Goal: Obtain resource: Download file/media

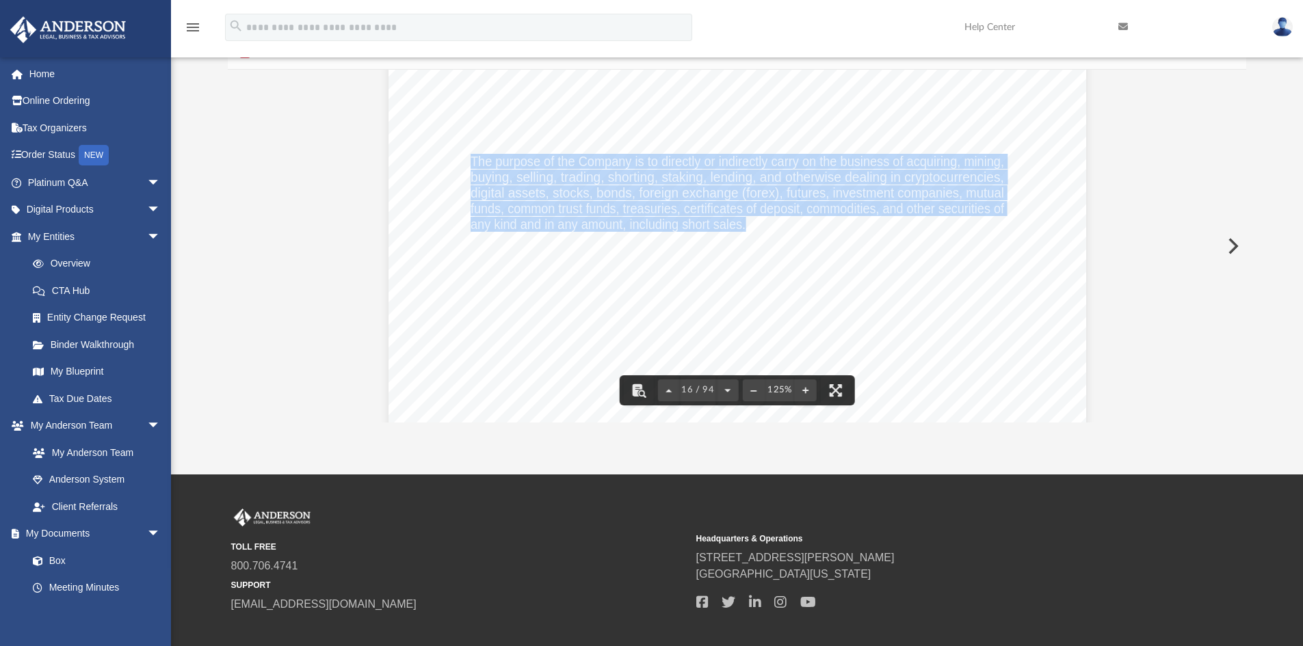
scroll to position [14037, 0]
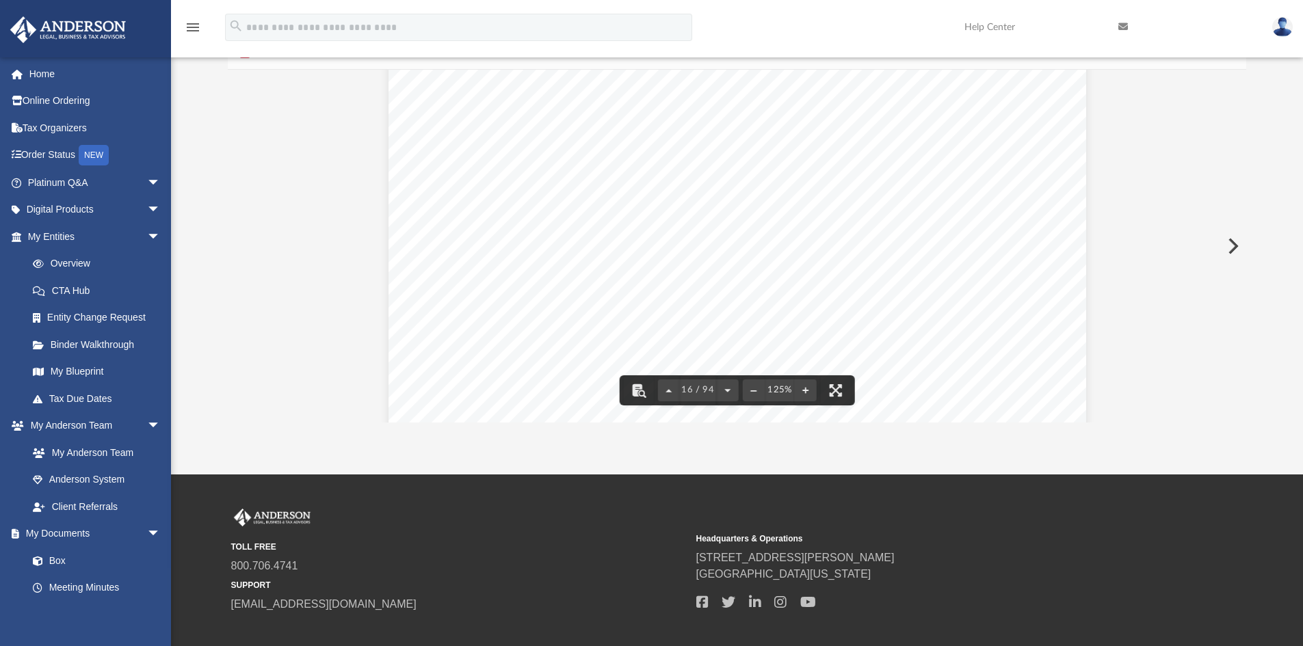
click at [946, 215] on div "Operating Agreement of Dreamcoat Investments, LLC Page 1 of 52 OPERATING AGREEM…" at bounding box center [736, 340] width 697 height 903
type input "*******"
click at [1196, 86] on button "File preview" at bounding box center [1194, 86] width 23 height 23
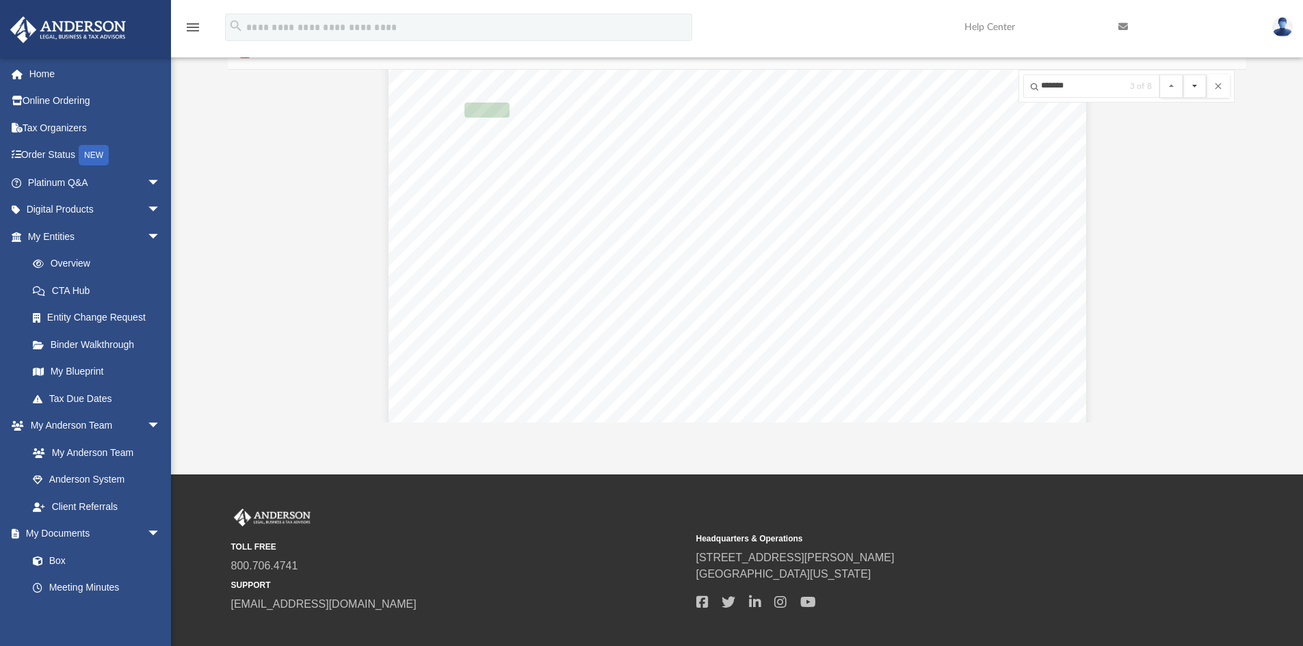
click at [1196, 86] on button "File preview" at bounding box center [1194, 86] width 23 height 23
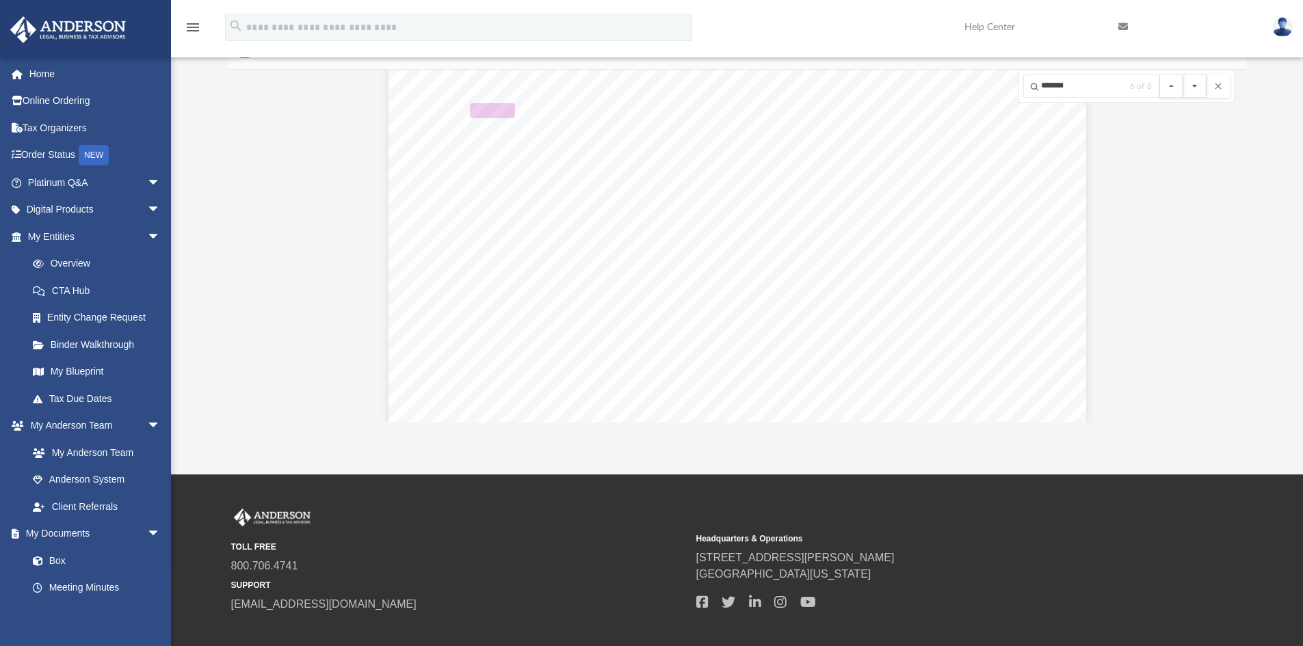
scroll to position [77609, 0]
click at [1196, 86] on button "File preview" at bounding box center [1194, 86] width 23 height 23
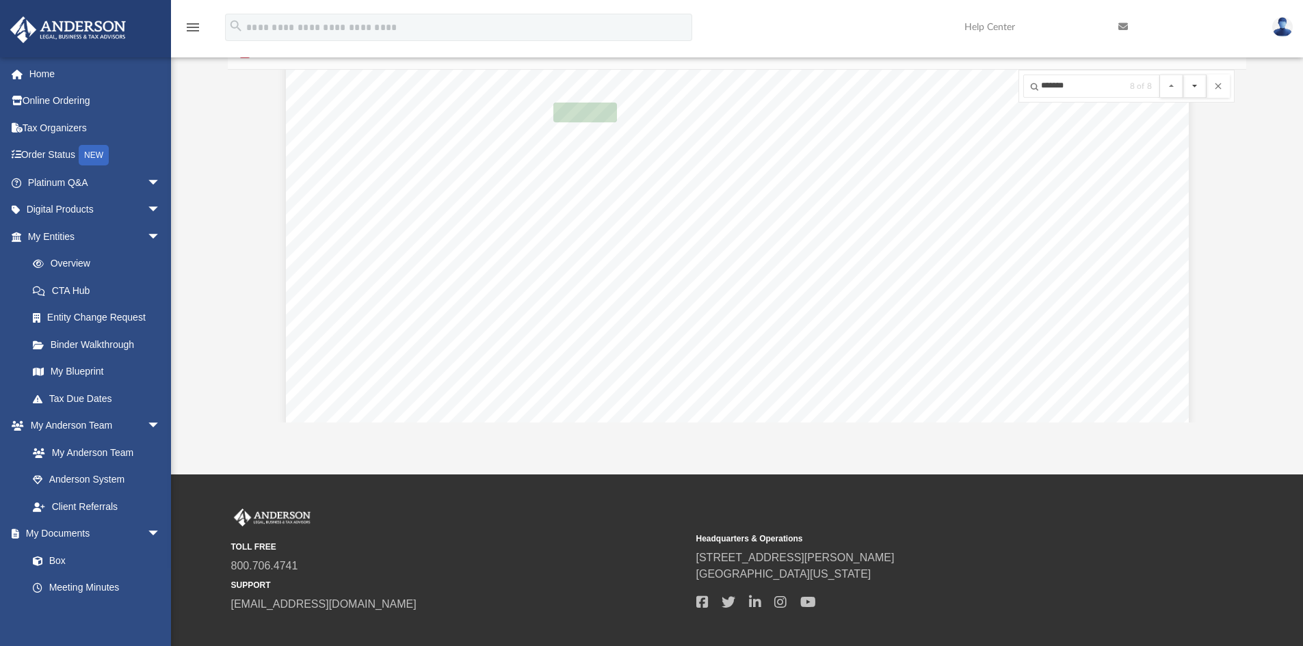
click at [1196, 86] on button "File preview" at bounding box center [1194, 86] width 23 height 23
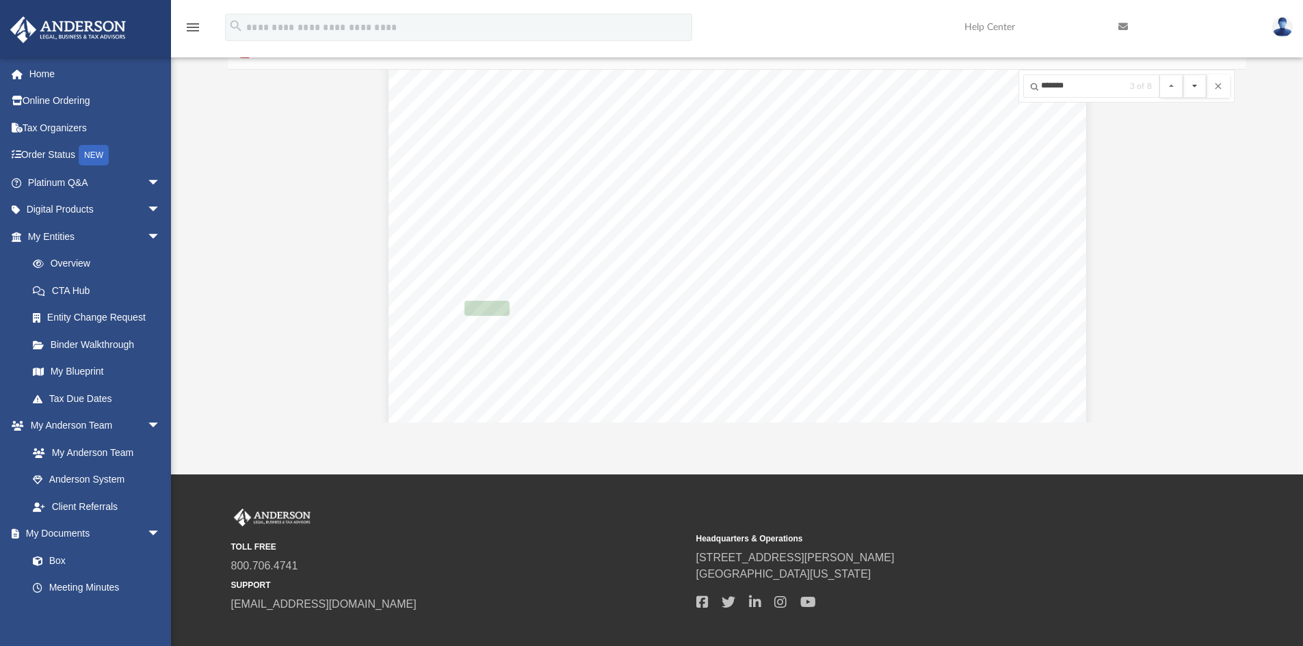
scroll to position [61902, 0]
click at [1196, 86] on button "File preview" at bounding box center [1194, 86] width 23 height 23
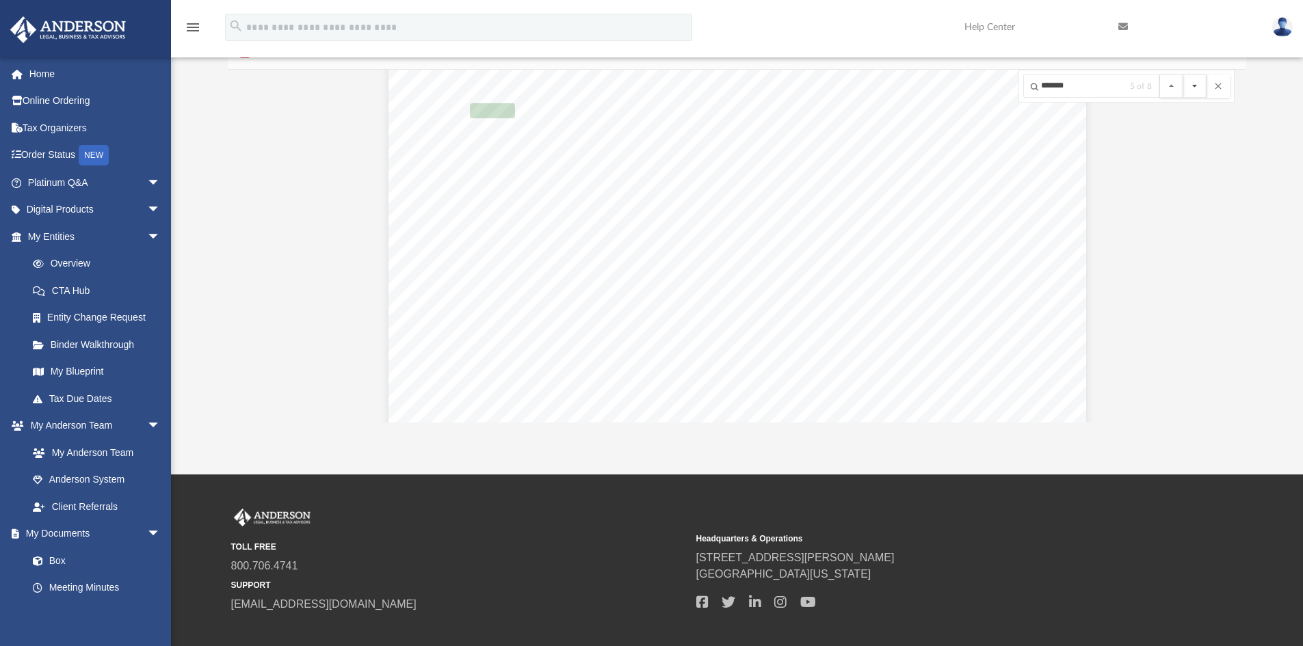
click at [1196, 86] on button "File preview" at bounding box center [1194, 86] width 23 height 23
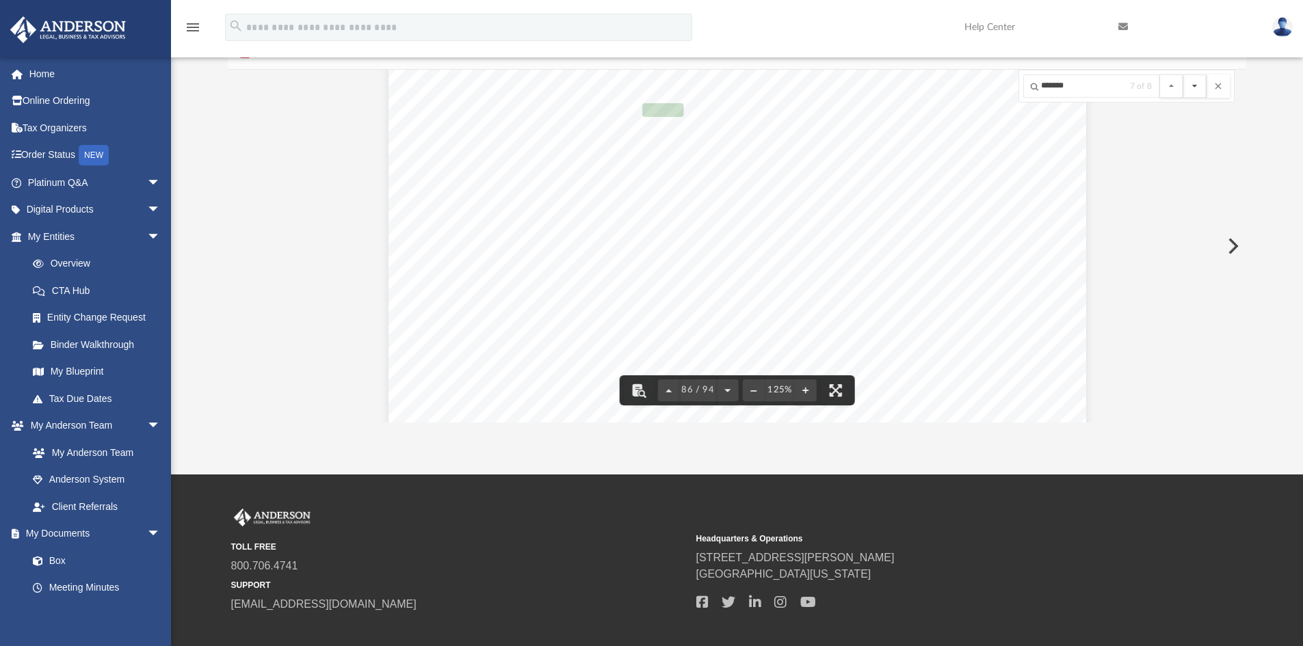
click at [1196, 86] on button "File preview" at bounding box center [1194, 86] width 23 height 23
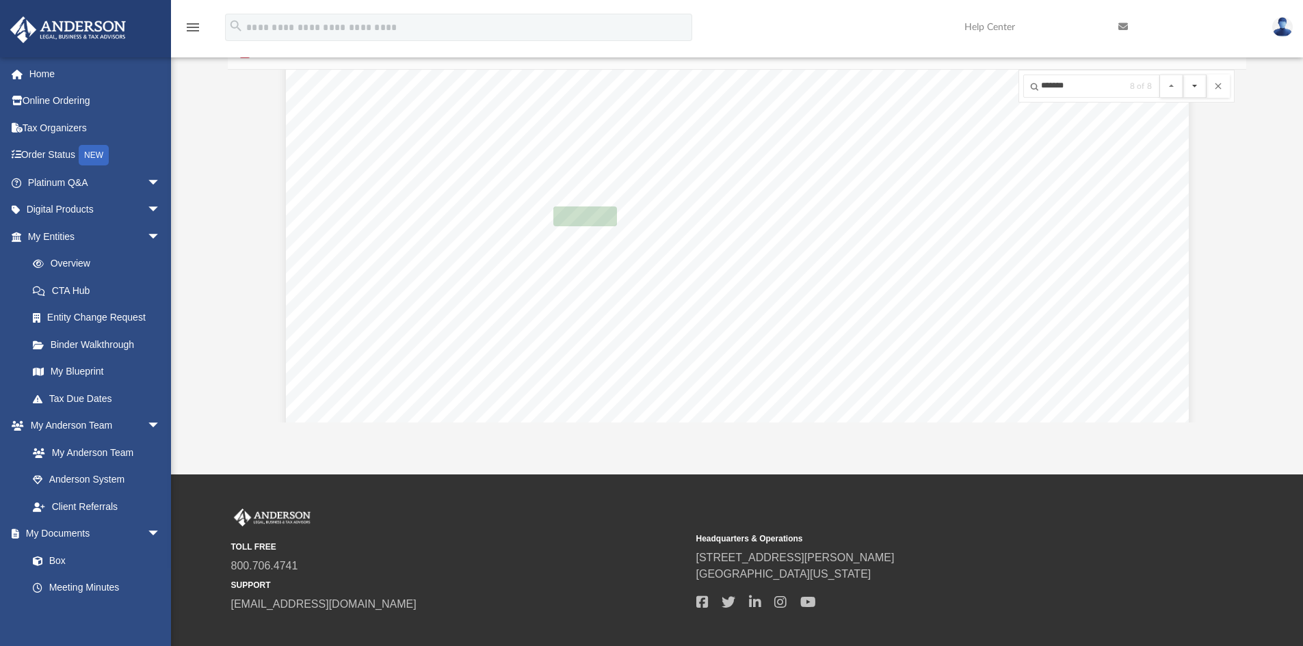
scroll to position [84348, 0]
click at [1196, 86] on button "File preview" at bounding box center [1194, 86] width 23 height 23
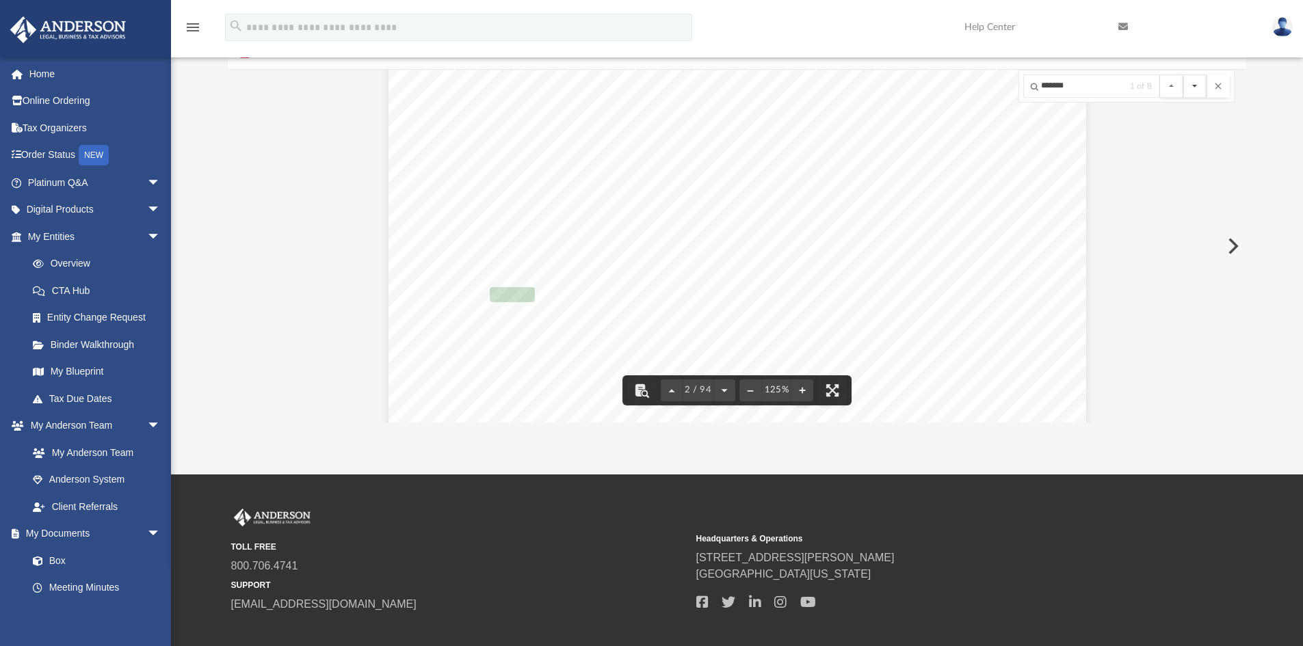
click at [1192, 87] on button "File preview" at bounding box center [1194, 86] width 23 height 23
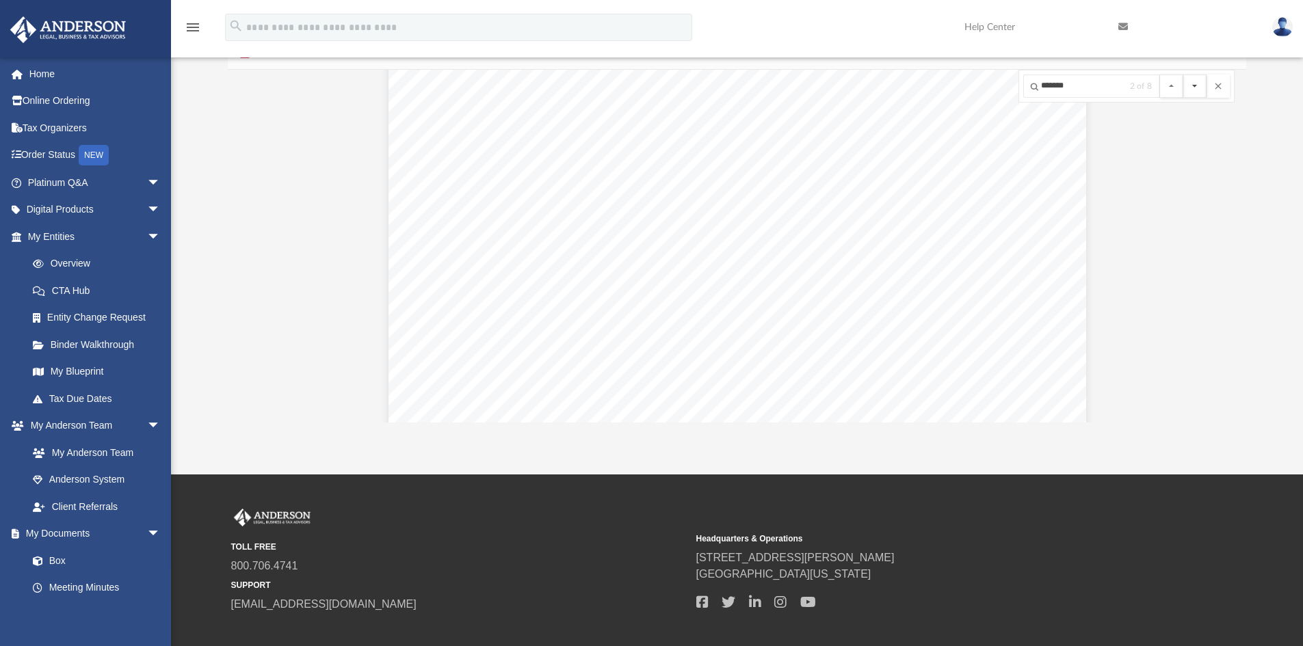
scroll to position [61159, 0]
click at [1192, 87] on button "File preview" at bounding box center [1194, 86] width 23 height 23
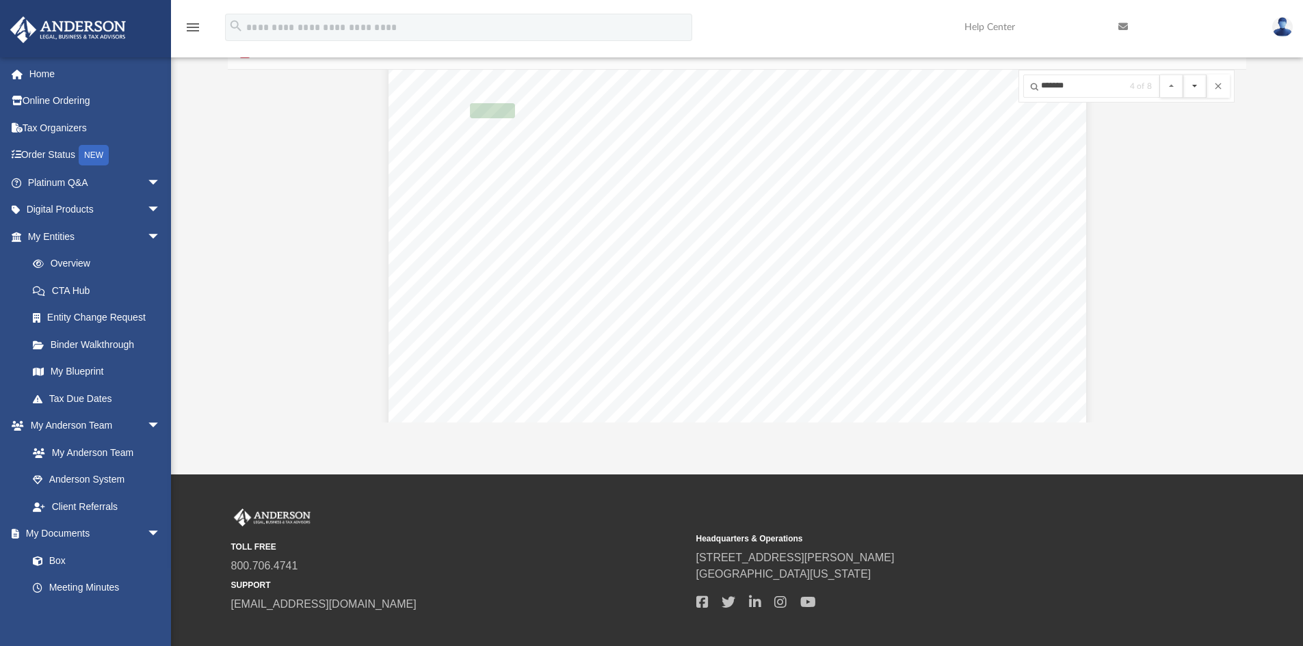
click at [1192, 87] on button "File preview" at bounding box center [1194, 86] width 23 height 23
click at [54, 559] on link "Box" at bounding box center [100, 560] width 162 height 27
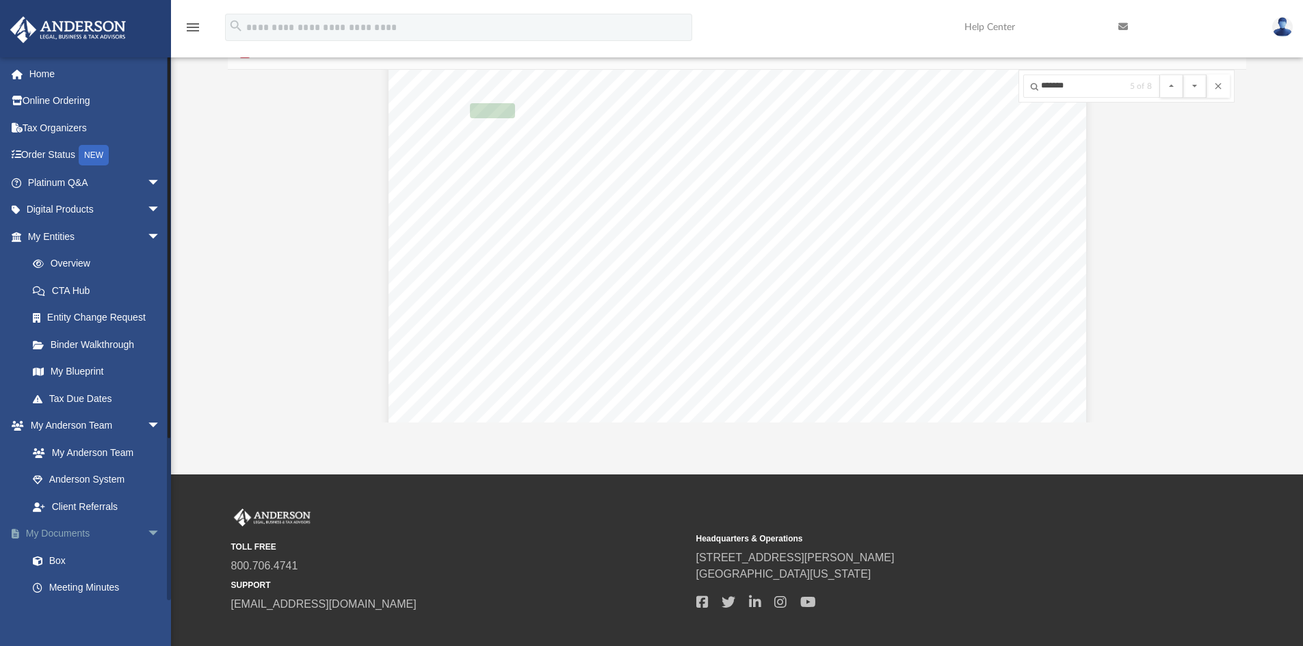
click at [75, 534] on link "My Documents arrow_drop_down" at bounding box center [96, 533] width 172 height 27
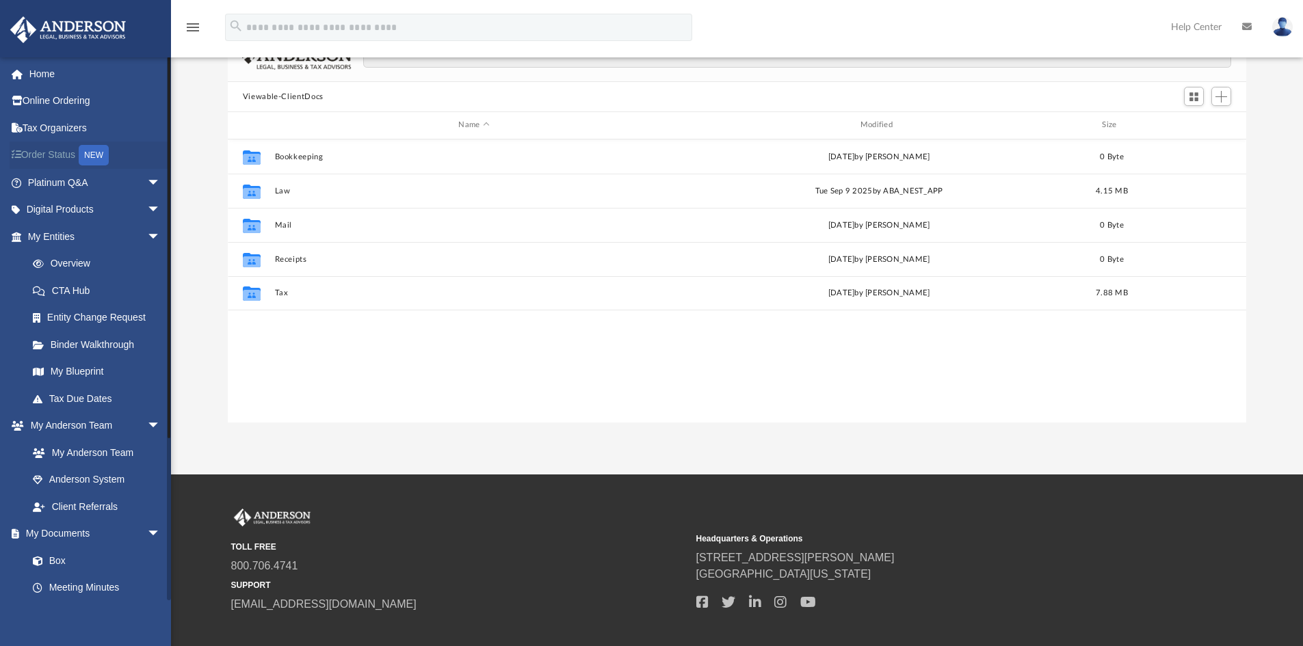
scroll to position [301, 1008]
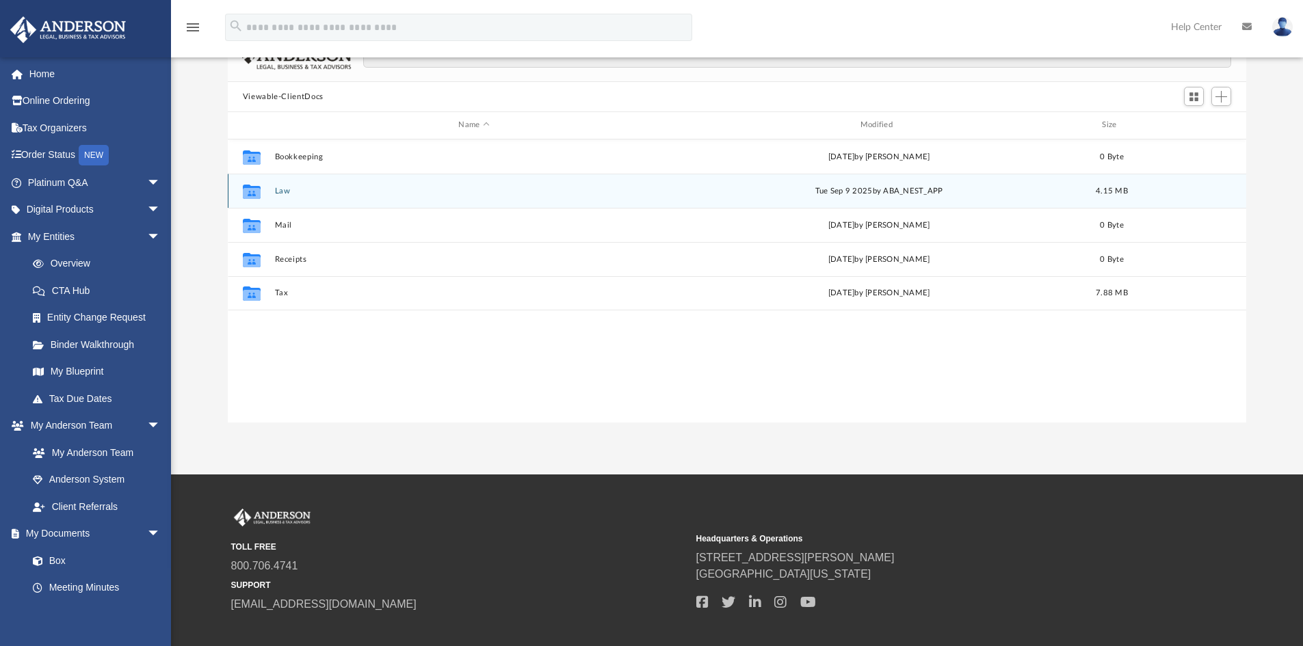
click at [271, 195] on div "Collaborated Folder Law [DATE] by ABA_NEST_APP 4.15 MB" at bounding box center [737, 191] width 1019 height 34
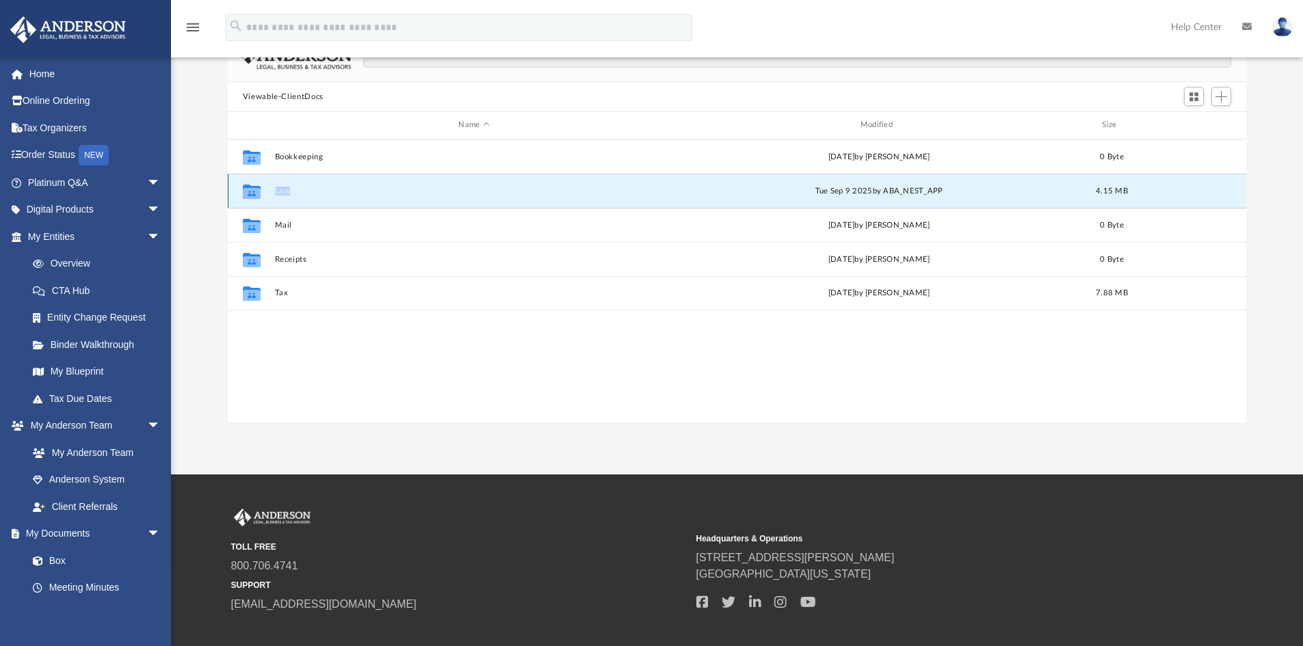
click at [271, 195] on div "Collaborated Folder Law [DATE] by ABA_NEST_APP 4.15 MB" at bounding box center [737, 191] width 1019 height 34
click at [291, 189] on button "Law" at bounding box center [473, 191] width 399 height 9
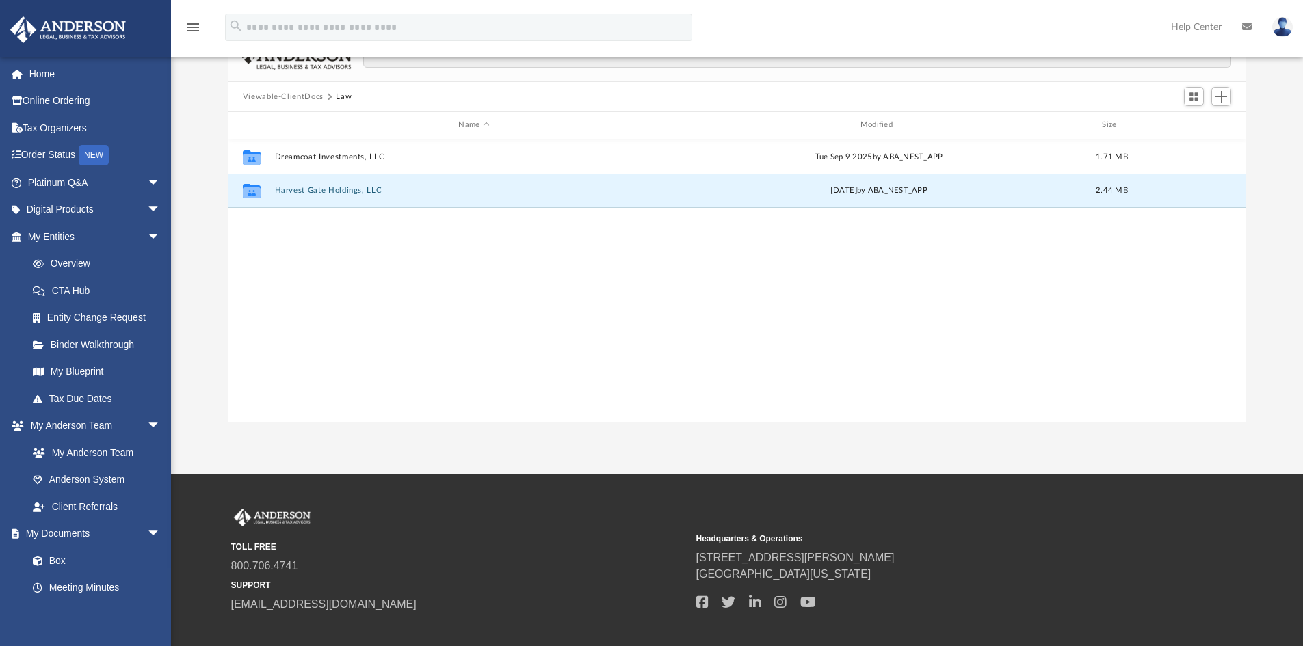
click at [291, 189] on button "Harvest Gate Holdings, LLC" at bounding box center [473, 190] width 399 height 9
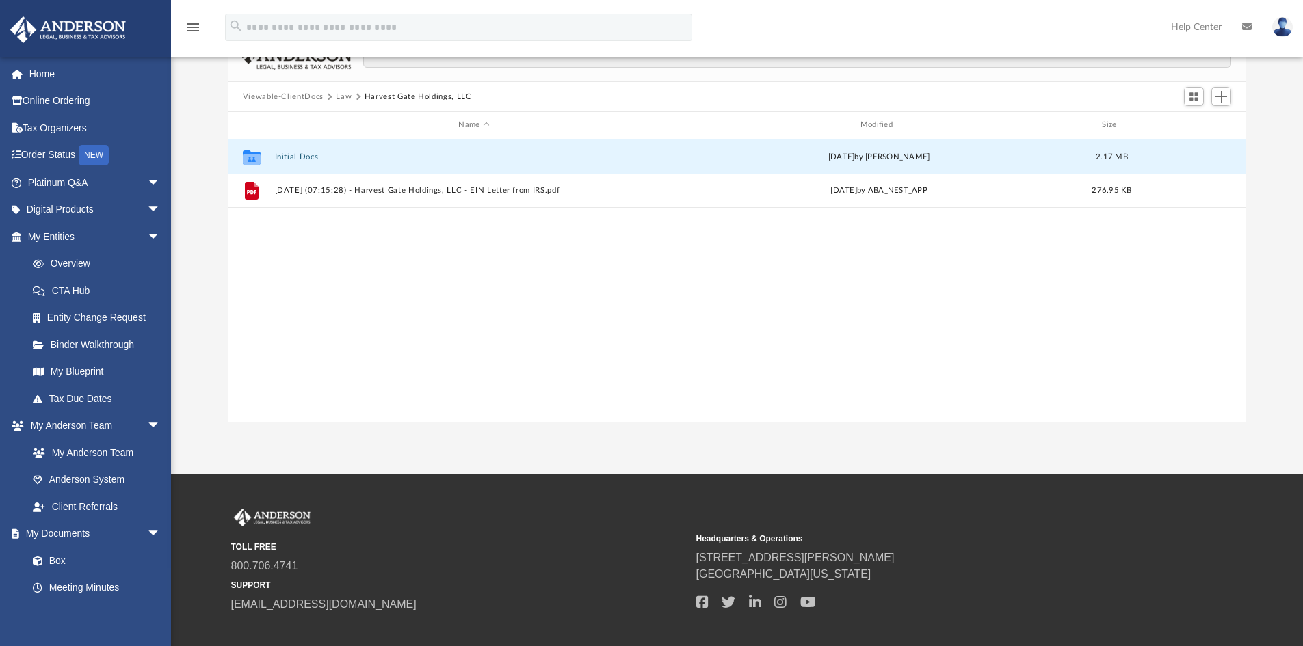
click at [290, 153] on button "Initial Docs" at bounding box center [473, 156] width 399 height 9
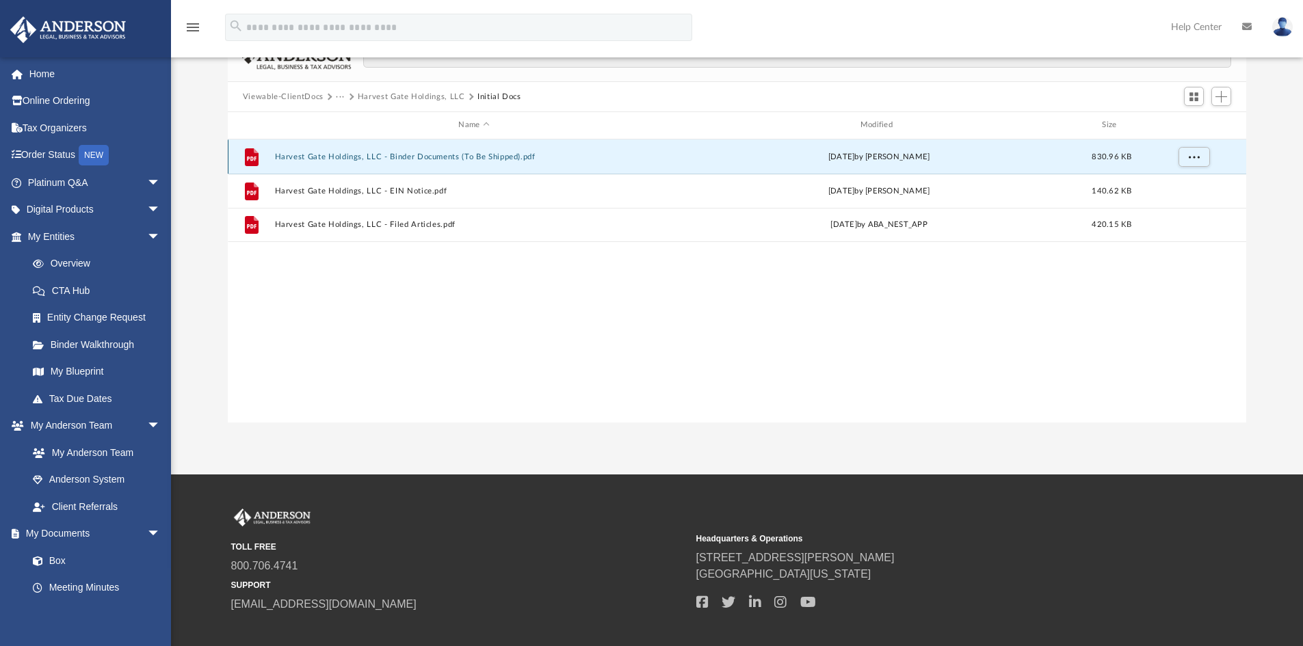
click at [290, 153] on button "Harvest Gate Holdings, LLC - Binder Documents (To Be Shipped).pdf" at bounding box center [473, 156] width 399 height 9
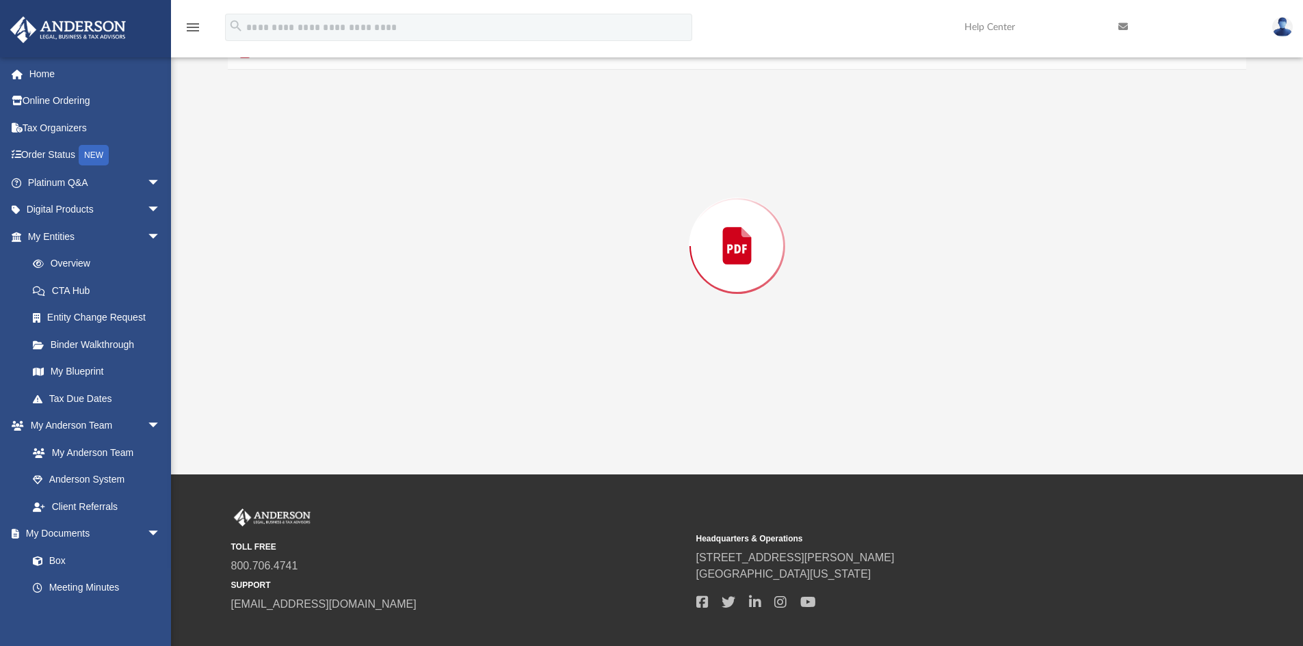
click at [290, 153] on div "Preview" at bounding box center [737, 246] width 1019 height 353
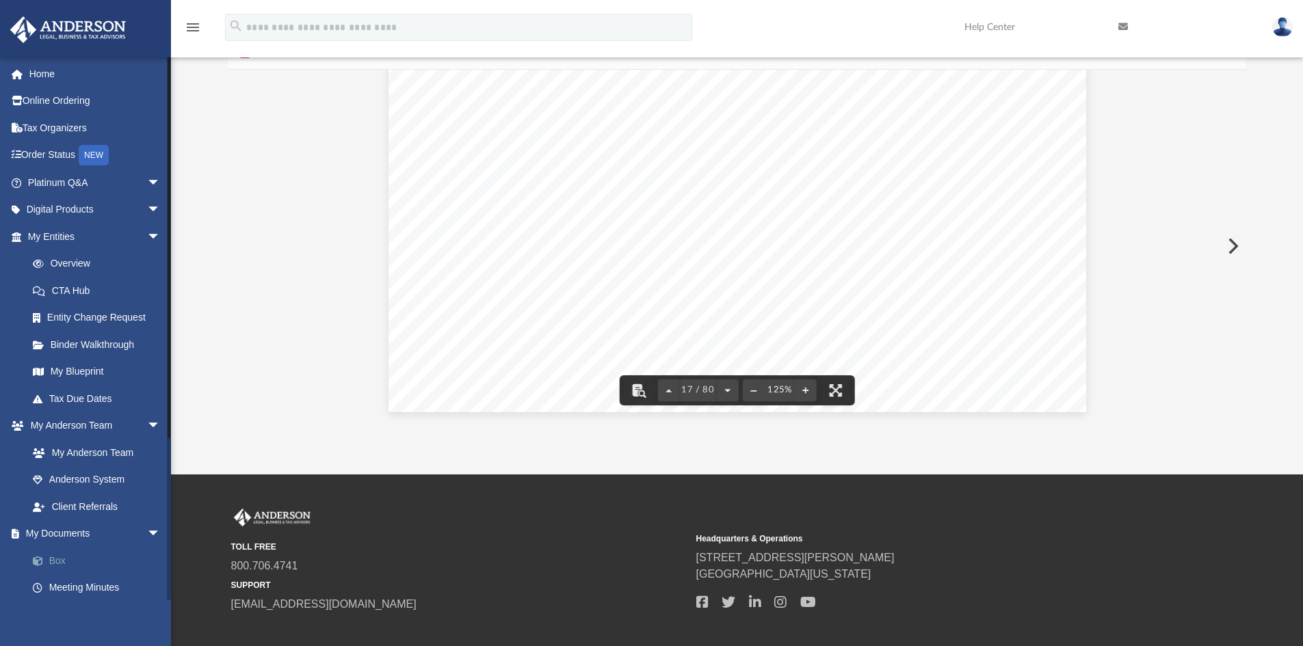
click at [64, 561] on link "Box" at bounding box center [100, 560] width 162 height 27
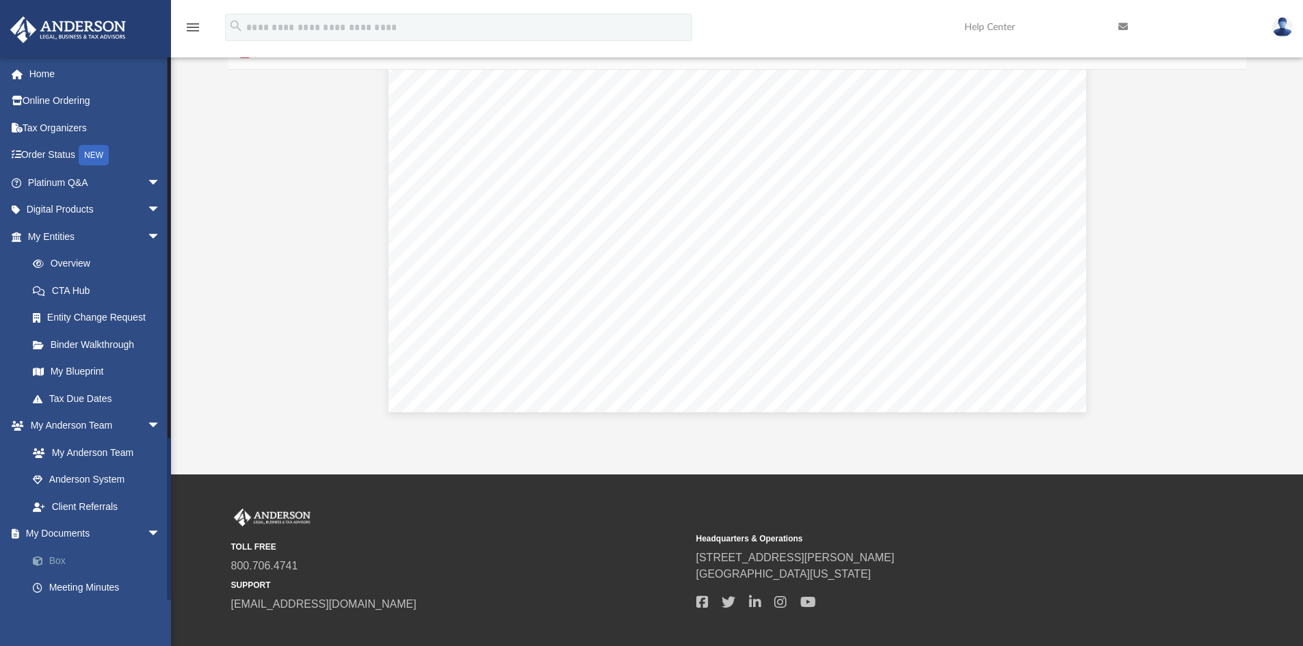
click at [64, 561] on link "Box" at bounding box center [100, 560] width 162 height 27
click at [72, 536] on link "My Documents arrow_drop_down" at bounding box center [96, 533] width 172 height 27
click at [63, 557] on link "Box" at bounding box center [100, 560] width 162 height 27
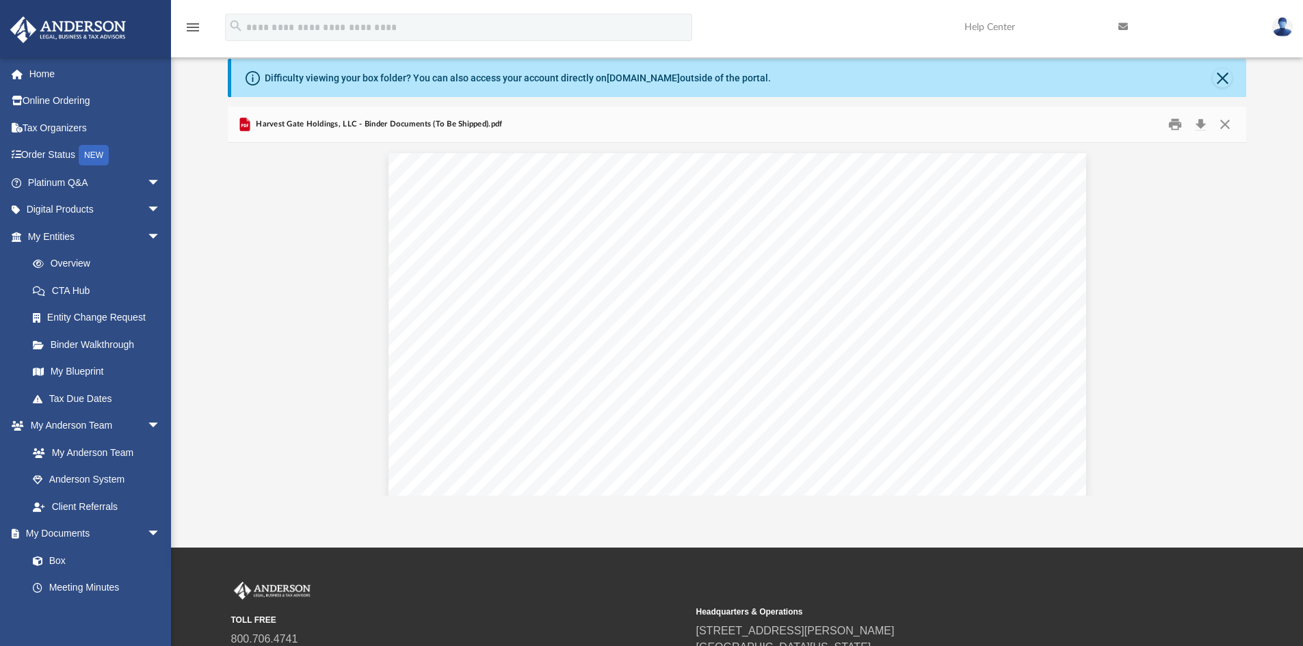
scroll to position [0, 0]
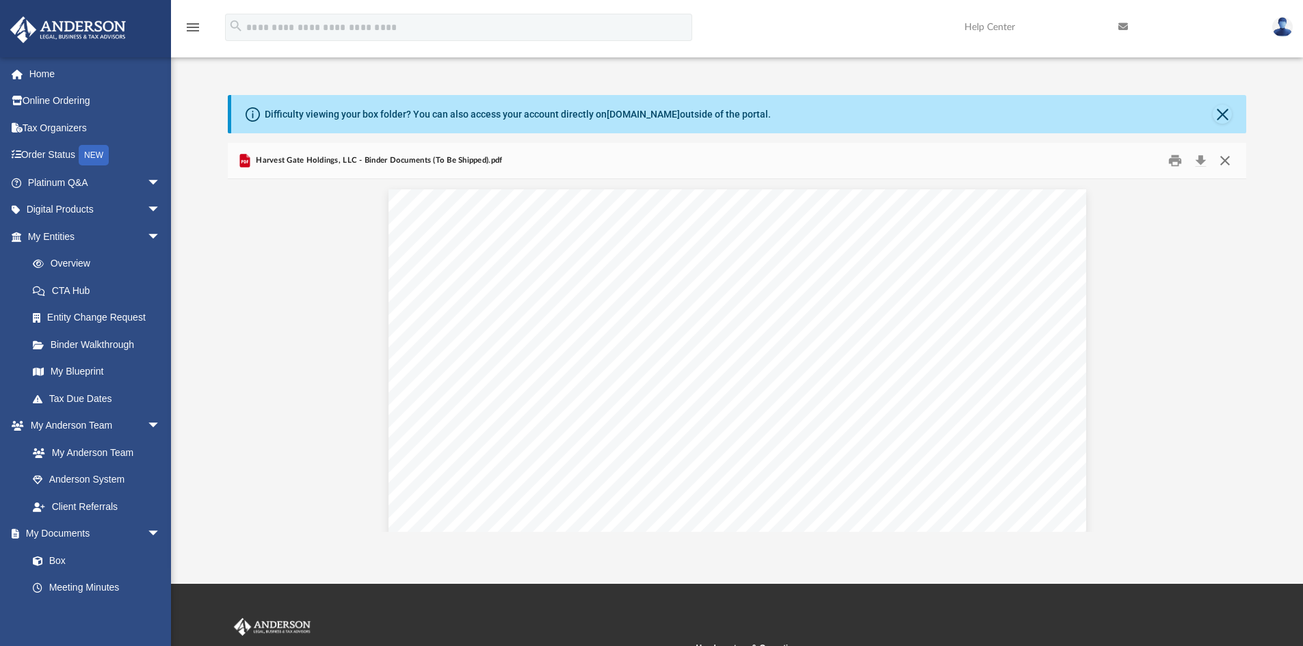
click at [1223, 163] on button "Close" at bounding box center [1224, 160] width 25 height 21
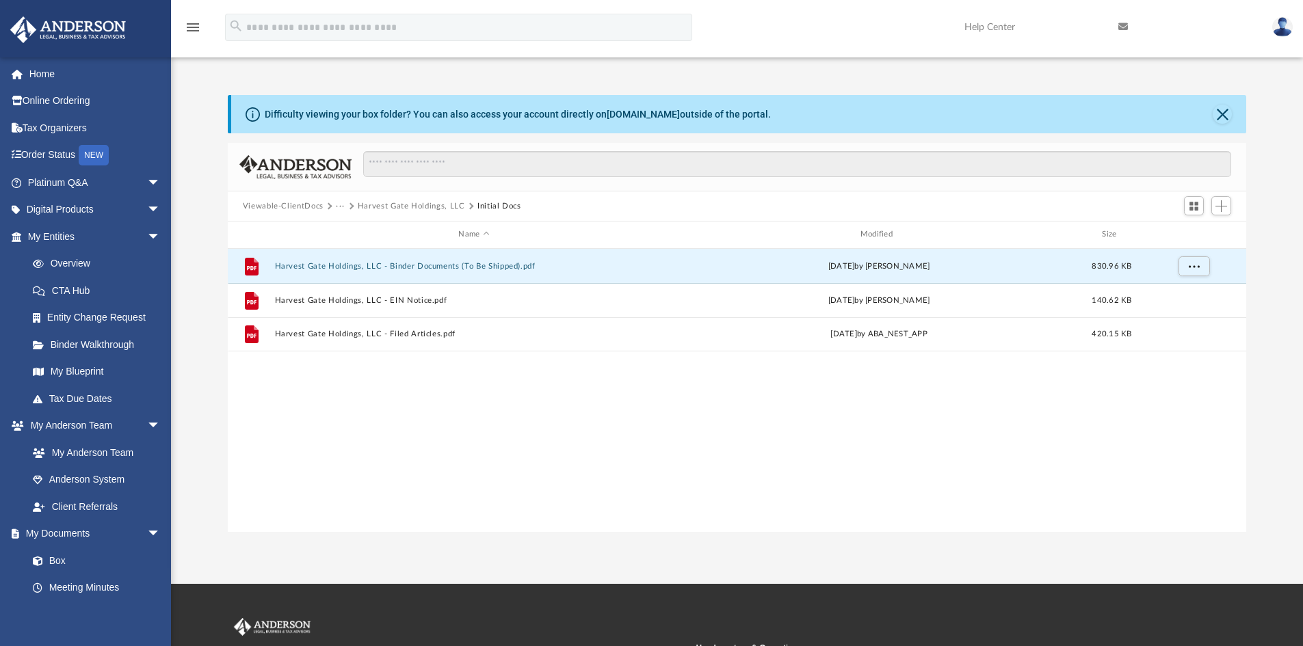
click at [299, 209] on button "Viewable-ClientDocs" at bounding box center [283, 206] width 81 height 12
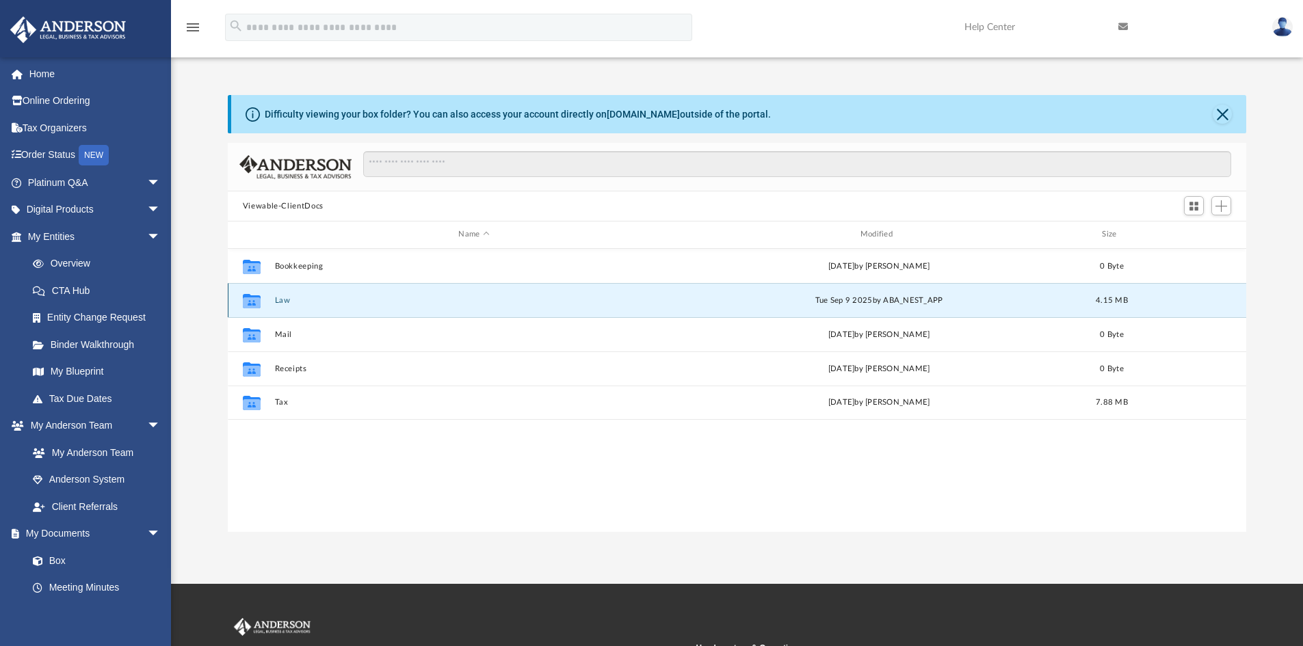
click at [286, 304] on button "Law" at bounding box center [473, 300] width 399 height 9
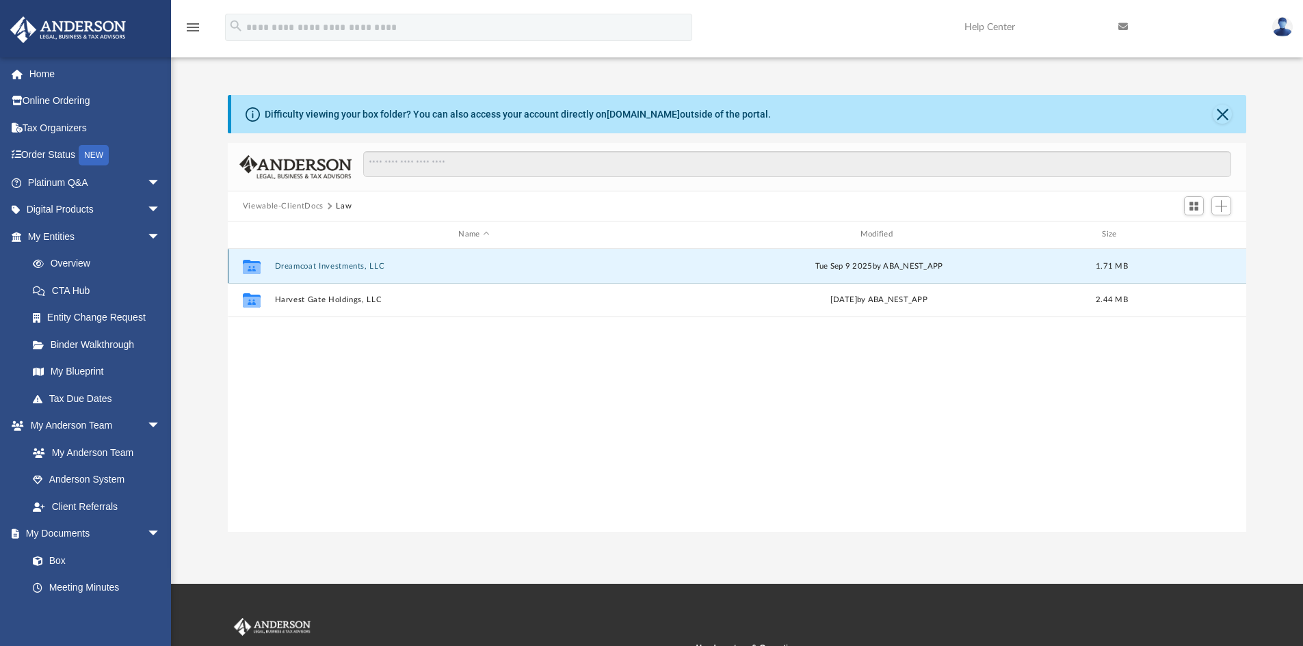
click at [321, 269] on button "Dreamcoat Investments, LLC" at bounding box center [473, 266] width 399 height 9
click at [313, 268] on button "Initial Docs" at bounding box center [473, 266] width 399 height 9
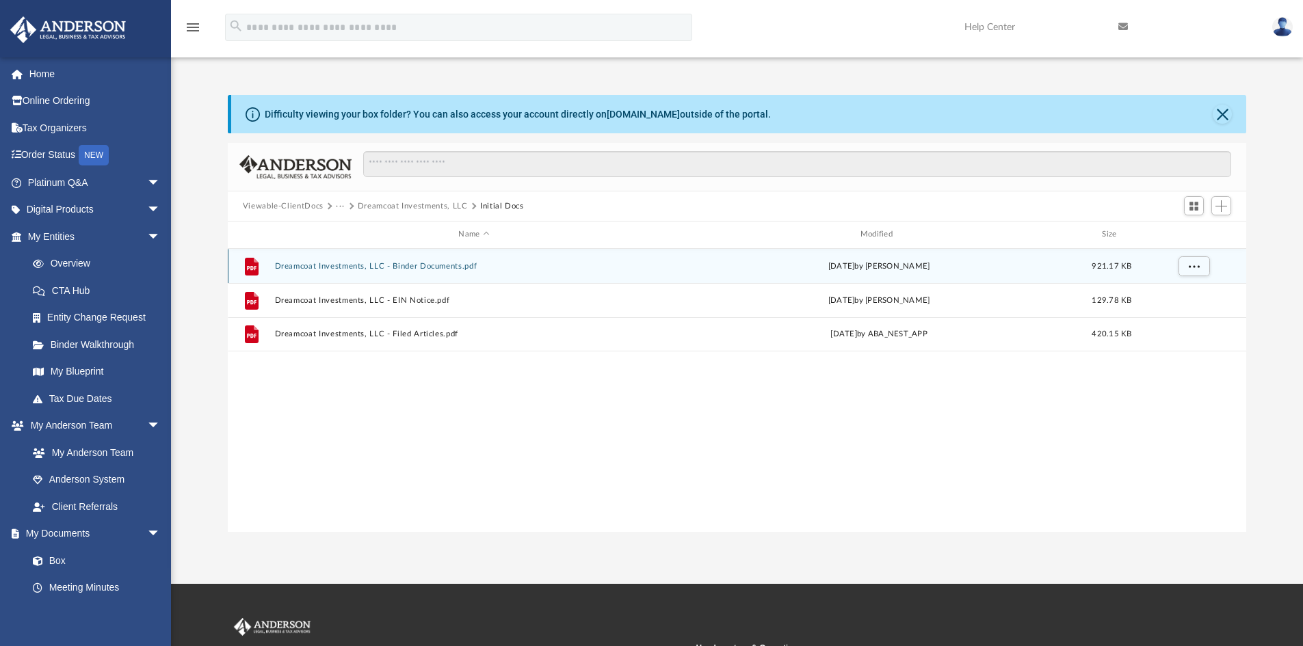
click at [313, 268] on button "Dreamcoat Investments, LLC - Binder Documents.pdf" at bounding box center [473, 266] width 399 height 9
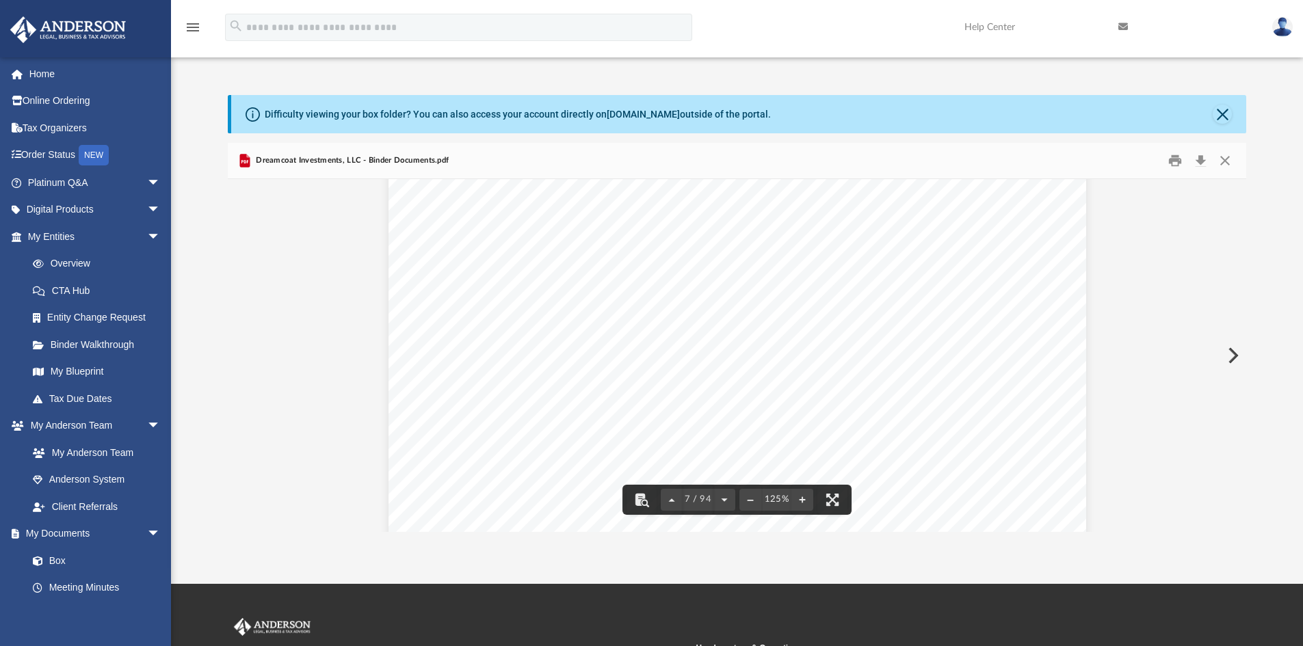
scroll to position [5927, 0]
click at [1043, 280] on div "Resignation of Organizer of Dreamcoat Investments, LLC A [US_STATE] Limited Lia…" at bounding box center [736, 252] width 697 height 903
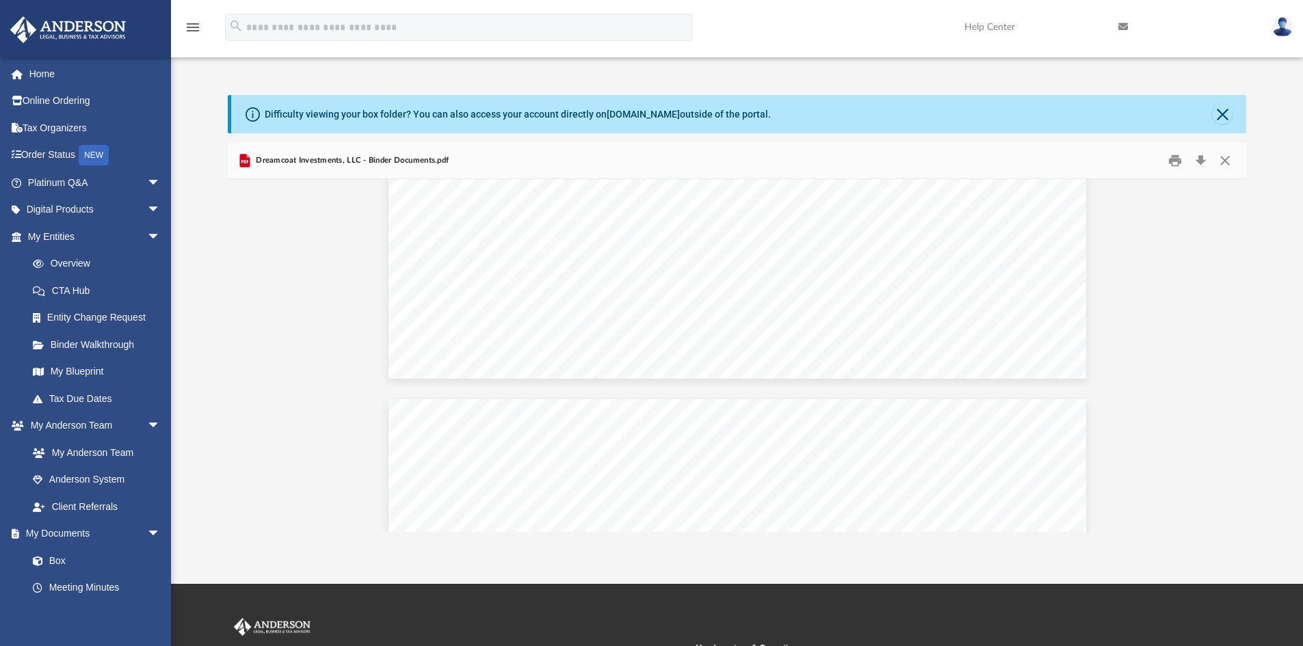
scroll to position [13944, 0]
click at [1220, 116] on button "Close" at bounding box center [1221, 114] width 19 height 19
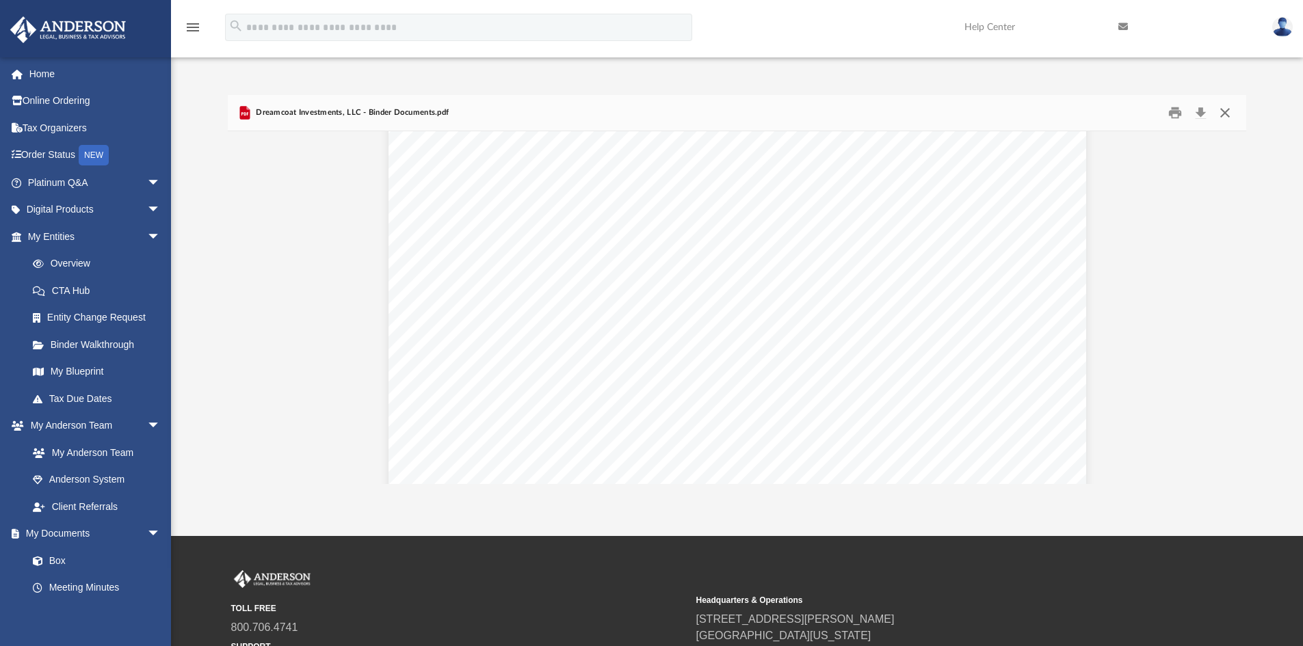
click at [1221, 116] on button "Close" at bounding box center [1224, 113] width 25 height 21
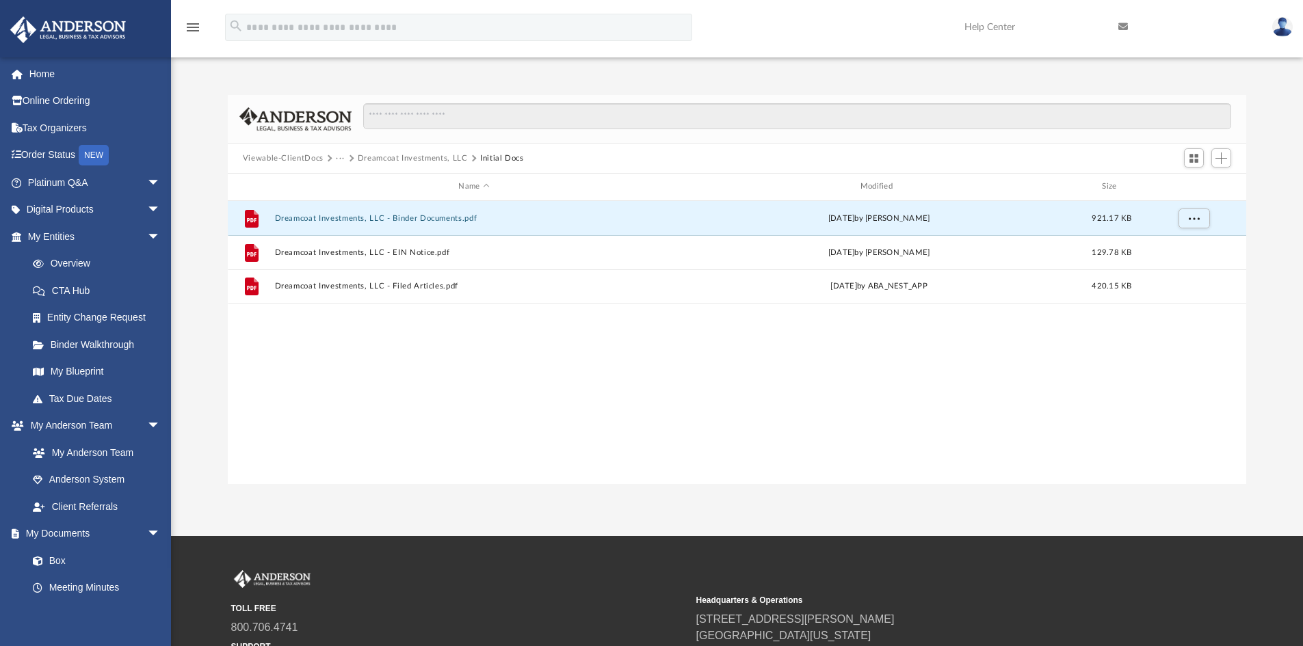
click at [985, 390] on div "File Dreamcoat Investments, LLC - Binder Documents.pdf [DATE] by [PERSON_NAME] …" at bounding box center [737, 342] width 1019 height 283
